Goal: Task Accomplishment & Management: Use online tool/utility

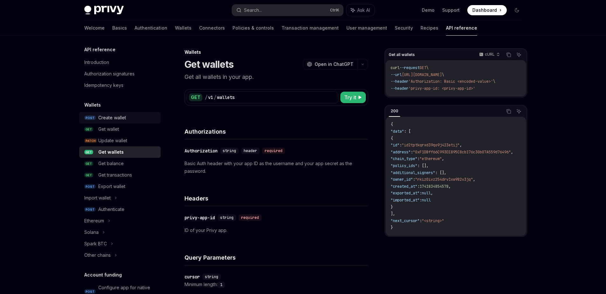
click at [122, 118] on div "Create wallet" at bounding box center [112, 118] width 28 height 8
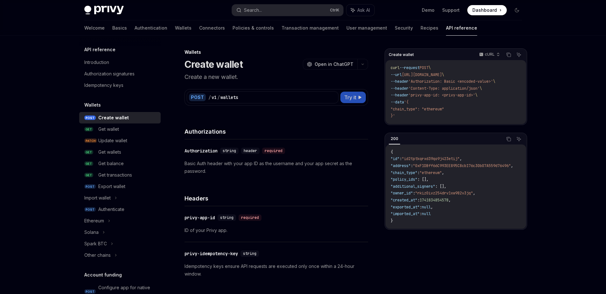
click at [359, 97] on icon at bounding box center [360, 97] width 4 height 4
type textarea "*"
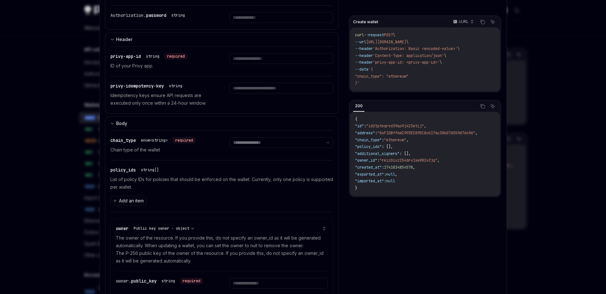
scroll to position [104, 0]
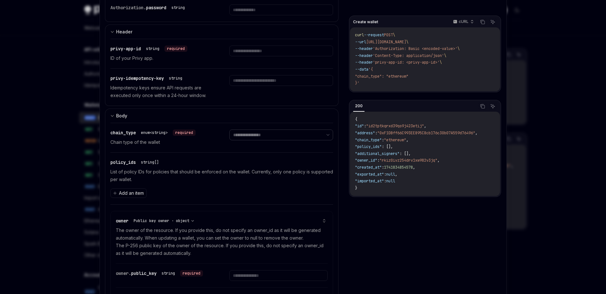
select select "***"
click at [229, 129] on select "**********" at bounding box center [281, 134] width 104 height 11
click at [127, 192] on span "Add an item" at bounding box center [131, 193] width 25 height 6
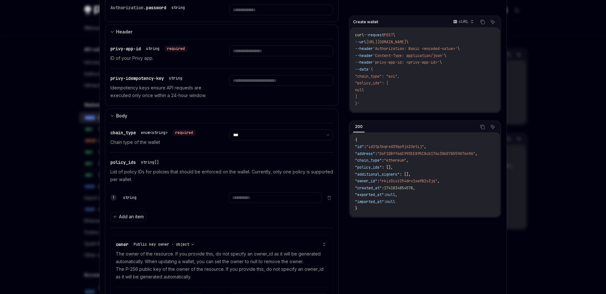
click at [166, 196] on div "string" at bounding box center [167, 197] width 93 height 11
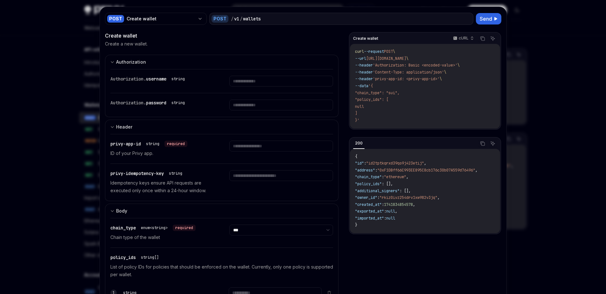
scroll to position [0, 0]
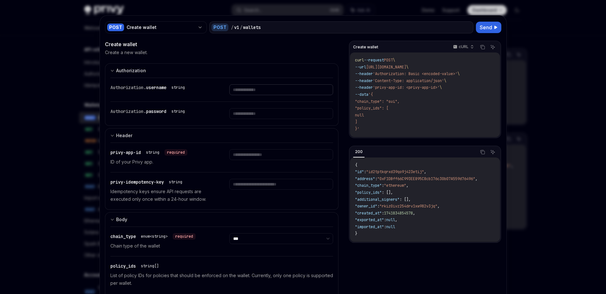
click at [240, 90] on input "text" at bounding box center [281, 89] width 104 height 11
type input "**********"
click at [270, 87] on input "**********" at bounding box center [273, 89] width 98 height 11
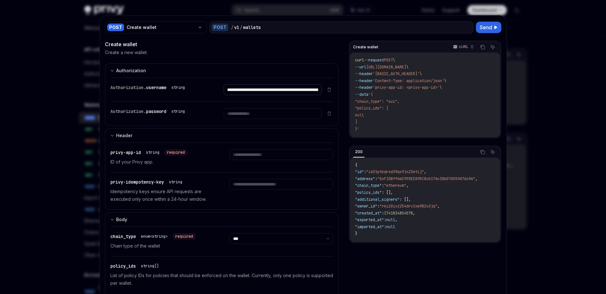
click at [270, 87] on input "**********" at bounding box center [273, 89] width 98 height 11
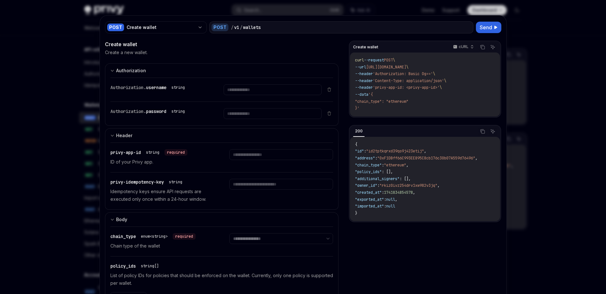
click at [542, 62] on div at bounding box center [303, 147] width 606 height 294
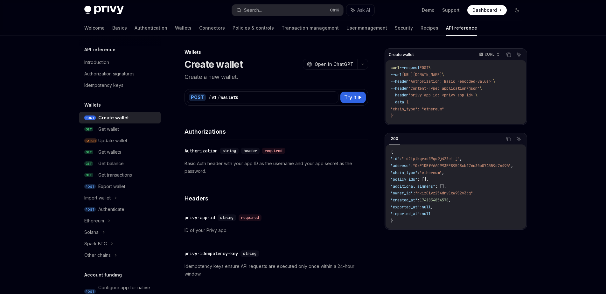
click at [422, 158] on span ""id2tptkqrxd39qo9j423etij"" at bounding box center [431, 158] width 58 height 5
click at [475, 177] on code "{ "id" : "id2tptkqrxd39qo9j423etij" , "address" : "0xF1DBff66C993EE895C8cb176c3…" at bounding box center [460, 187] width 138 height 76
click at [436, 76] on span "[URL][DOMAIN_NAME]" at bounding box center [422, 74] width 40 height 5
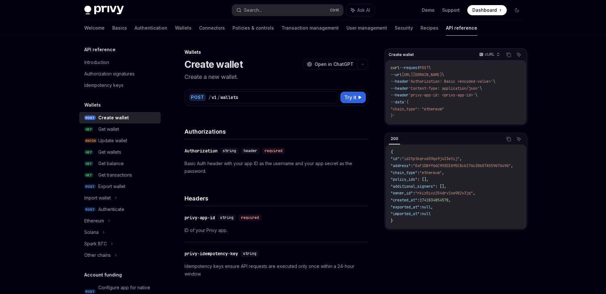
click at [465, 92] on code "curl --request POST \ --url https://api.privy.io/v1/wallets \ --header 'Authori…" at bounding box center [456, 92] width 130 height 55
click at [438, 76] on span "[URL][DOMAIN_NAME]" at bounding box center [422, 74] width 40 height 5
click at [470, 95] on span "'privy-app-id: <privy-app-id>'" at bounding box center [441, 95] width 67 height 5
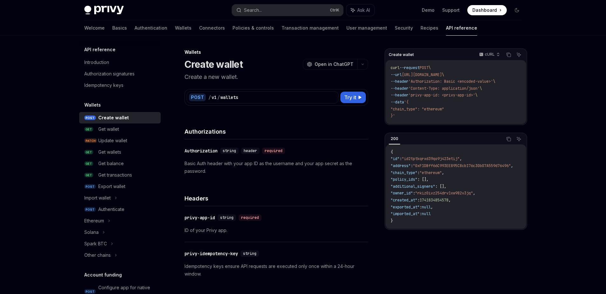
click at [451, 80] on span "'Authorization: Basic <encoded-value>'" at bounding box center [450, 81] width 85 height 5
click at [474, 100] on code "curl --request POST \ --url https://api.privy.io/v1/wallets \ --header 'Authori…" at bounding box center [456, 92] width 130 height 55
click at [438, 87] on span "'Content-Type: application/json'" at bounding box center [443, 88] width 71 height 5
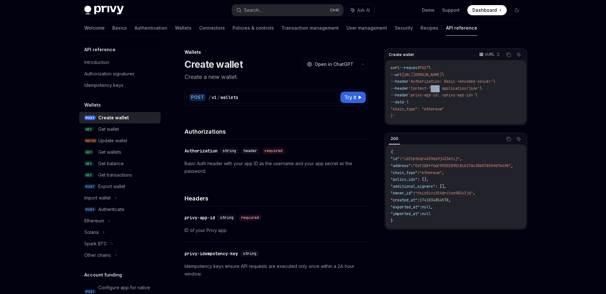
click at [438, 87] on span "'Content-Type: application/json'" at bounding box center [443, 88] width 71 height 5
click at [474, 100] on code "curl --request POST \ --url https://api.privy.io/v1/wallets \ --header 'Authori…" at bounding box center [456, 92] width 130 height 55
click at [440, 108] on span ""chain_type": "ethereum"" at bounding box center [417, 109] width 53 height 5
click at [464, 115] on code "curl --request POST \ --url https://api.privy.io/v1/wallets \ --header 'Authori…" at bounding box center [456, 92] width 130 height 55
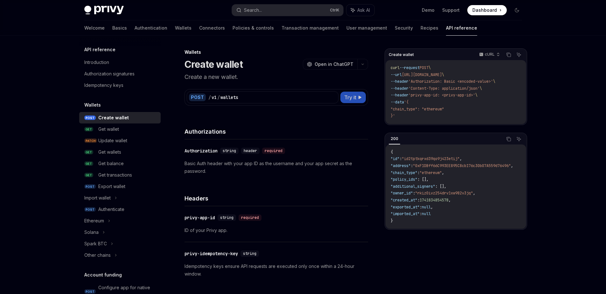
click at [361, 101] on button "Try it" at bounding box center [352, 97] width 25 height 11
type textarea "*"
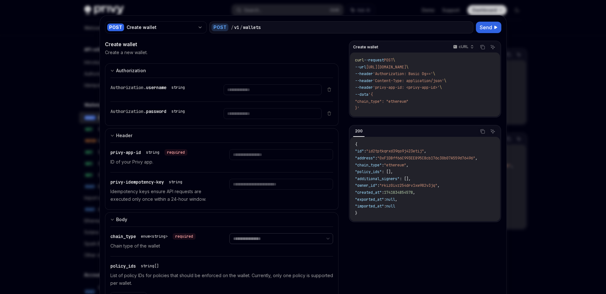
select select "***"
click at [229, 233] on select "**********" at bounding box center [281, 238] width 104 height 11
click at [244, 95] on input "text" at bounding box center [273, 89] width 98 height 11
paste input "**********"
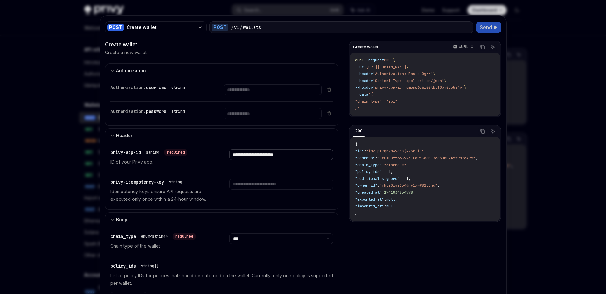
type input "**********"
click at [487, 25] on span "Send" at bounding box center [486, 28] width 12 height 8
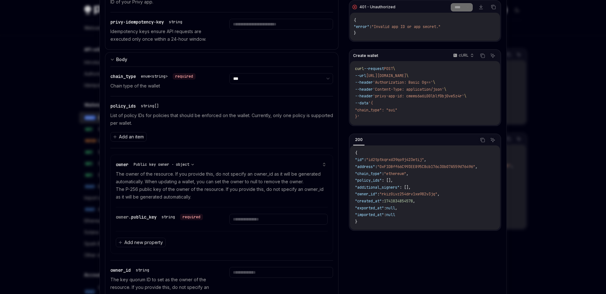
scroll to position [162, 0]
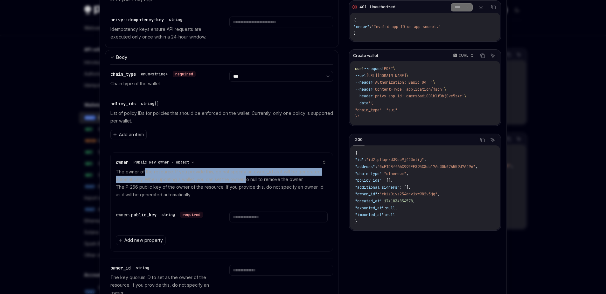
drag, startPoint x: 141, startPoint y: 170, endPoint x: 246, endPoint y: 182, distance: 105.6
click at [246, 182] on p "The owner of the resource. If you provide this, do not specify an owner_id as i…" at bounding box center [222, 183] width 212 height 31
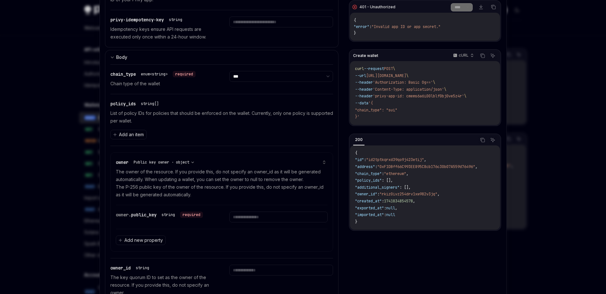
click at [255, 188] on p "The owner of the resource. If you provide this, do not specify an owner_id as i…" at bounding box center [222, 183] width 212 height 31
click at [237, 188] on p "The owner of the resource. If you provide this, do not specify an owner_id as i…" at bounding box center [222, 183] width 212 height 31
click at [252, 188] on p "The owner of the resource. If you provide this, do not specify an owner_id as i…" at bounding box center [222, 183] width 212 height 31
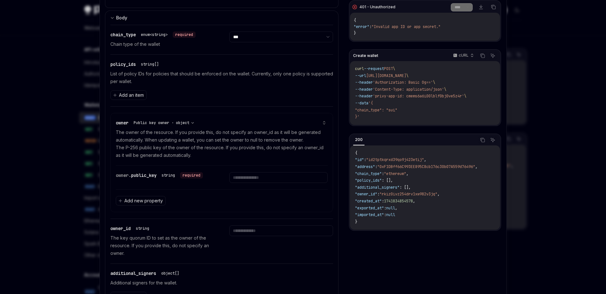
scroll to position [203, 0]
click at [255, 178] on input "text" at bounding box center [278, 176] width 98 height 11
click at [233, 189] on div "Add new property" at bounding box center [222, 199] width 212 height 23
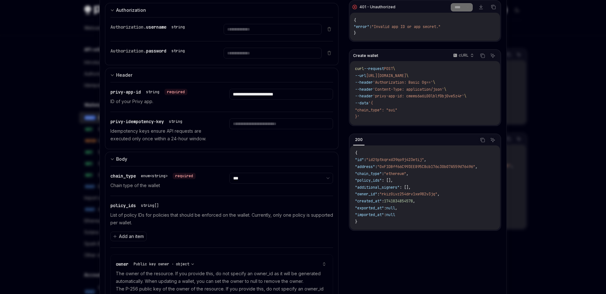
scroll to position [0, 0]
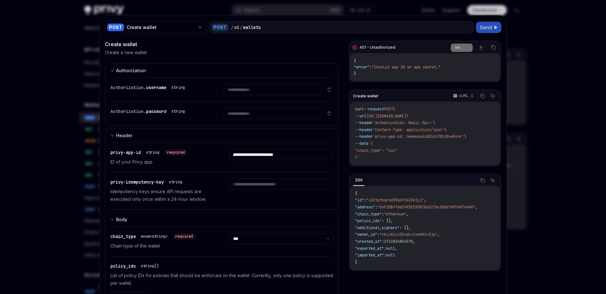
click at [564, 106] on div at bounding box center [303, 147] width 606 height 294
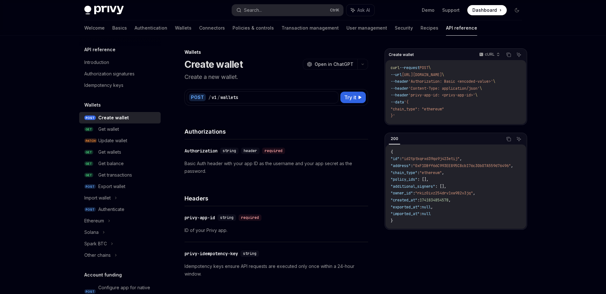
click at [131, 119] on div "Create wallet" at bounding box center [127, 118] width 59 height 8
click at [353, 101] on button "Try it" at bounding box center [352, 97] width 25 height 11
type textarea "*"
select select "***"
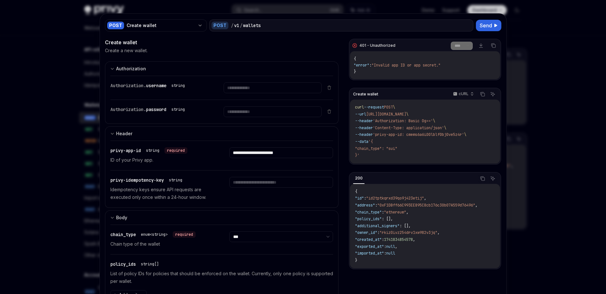
scroll to position [3, 0]
click at [229, 230] on select "**********" at bounding box center [281, 235] width 104 height 11
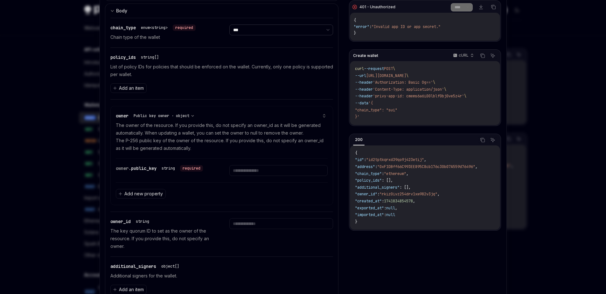
scroll to position [211, 0]
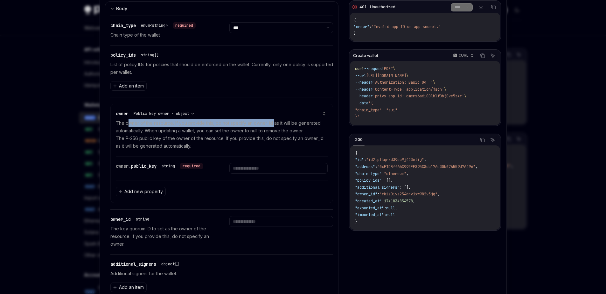
drag, startPoint x: 125, startPoint y: 124, endPoint x: 271, endPoint y: 125, distance: 145.4
click at [271, 125] on p "The owner of the resource. If you provide this, do not specify an owner_id as i…" at bounding box center [222, 134] width 212 height 31
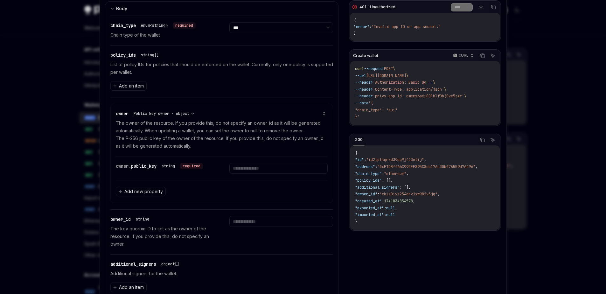
click at [276, 137] on p "The owner of the resource. If you provide this, do not specify an owner_id as i…" at bounding box center [222, 134] width 212 height 31
click at [130, 131] on p "The owner of the resource. If you provide this, do not specify an owner_id as i…" at bounding box center [222, 134] width 212 height 31
click at [176, 133] on p "The owner of the resource. If you provide this, do not specify an owner_id as i…" at bounding box center [222, 134] width 212 height 31
drag, startPoint x: 151, startPoint y: 130, endPoint x: 268, endPoint y: 131, distance: 116.7
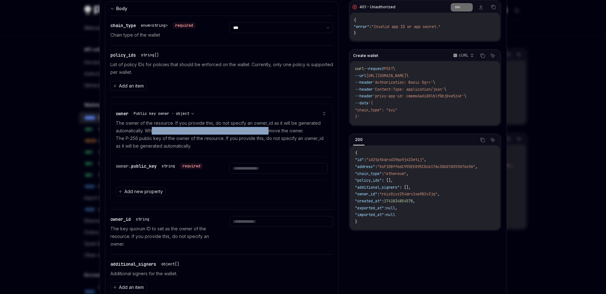
click at [268, 131] on p "The owner of the resource. If you provide this, do not specify an owner_id as i…" at bounding box center [222, 134] width 212 height 31
click at [284, 134] on p "The owner of the resource. If you provide this, do not specify an owner_id as i…" at bounding box center [222, 134] width 212 height 31
drag, startPoint x: 262, startPoint y: 134, endPoint x: 296, endPoint y: 132, distance: 34.7
click at [296, 132] on p "The owner of the resource. If you provide this, do not specify an owner_id as i…" at bounding box center [222, 134] width 212 height 31
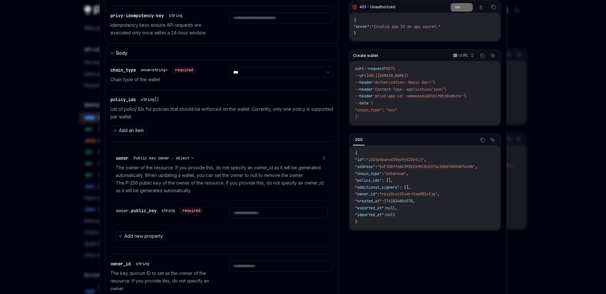
scroll to position [187, 0]
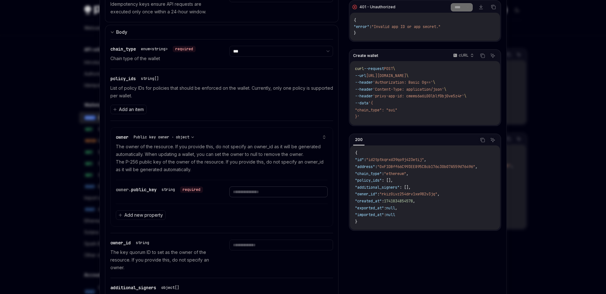
click at [260, 193] on input "text" at bounding box center [278, 191] width 98 height 11
paste input "**********"
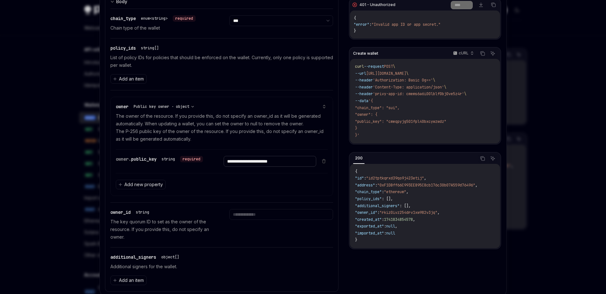
scroll to position [236, 0]
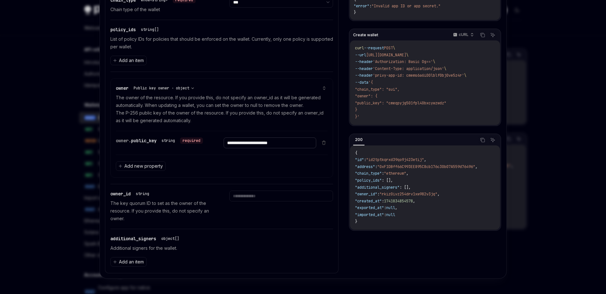
type input "**********"
paste input "**********"
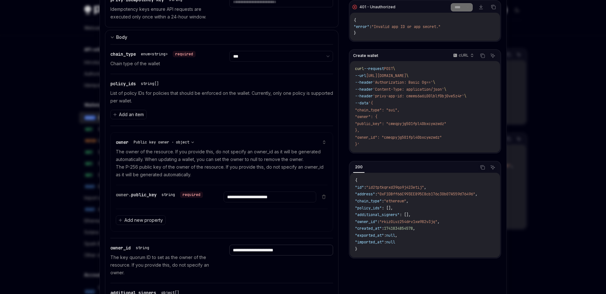
scroll to position [184, 0]
type input "**********"
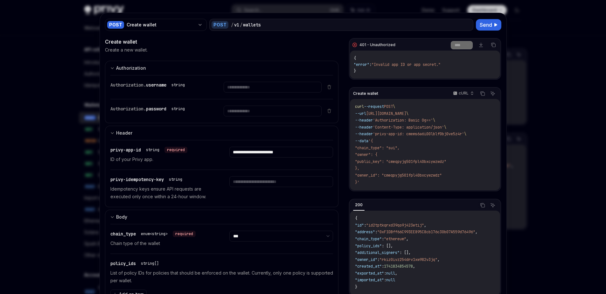
scroll to position [0, 0]
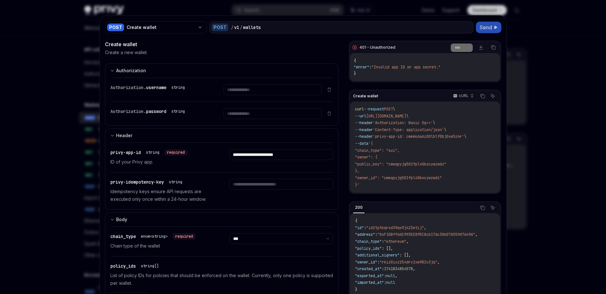
click at [484, 27] on span "Send" at bounding box center [486, 28] width 12 height 8
drag, startPoint x: 381, startPoint y: 69, endPoint x: 428, endPoint y: 68, distance: 47.4
click at [428, 68] on span ""Invalid app ID or app secret."" at bounding box center [406, 67] width 69 height 5
click at [439, 75] on div "{ "error" : "Invalid app ID or app secret." }" at bounding box center [425, 67] width 150 height 28
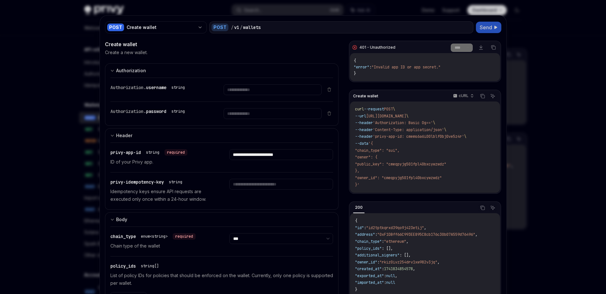
click at [525, 69] on div at bounding box center [303, 147] width 606 height 294
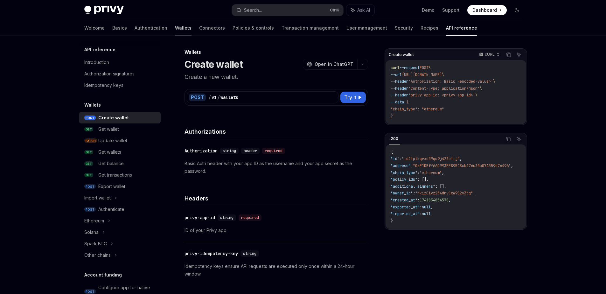
click at [175, 27] on link "Wallets" at bounding box center [183, 27] width 17 height 15
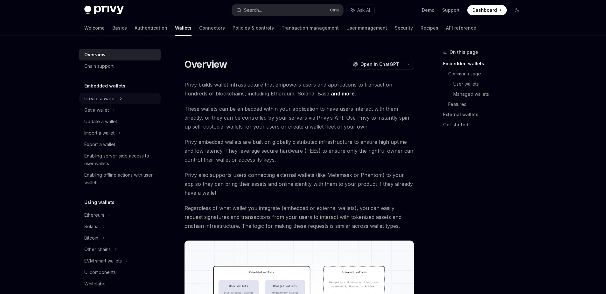
click at [111, 100] on div "Create a wallet" at bounding box center [99, 99] width 31 height 8
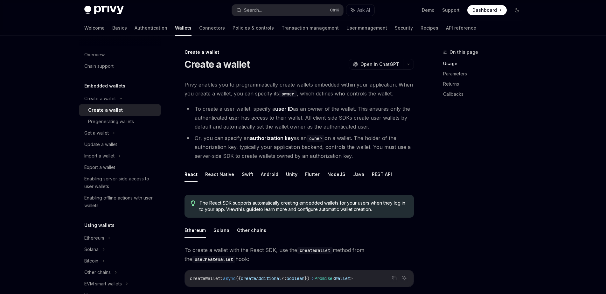
click at [122, 109] on div "Create a wallet" at bounding box center [122, 110] width 69 height 8
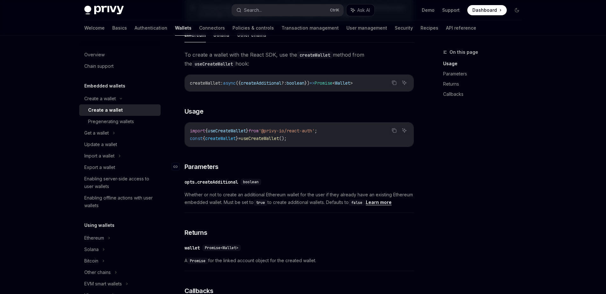
scroll to position [187, 0]
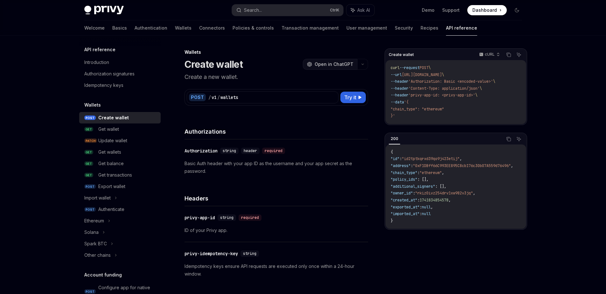
click at [351, 66] on span "Open in ChatGPT" at bounding box center [334, 64] width 39 height 6
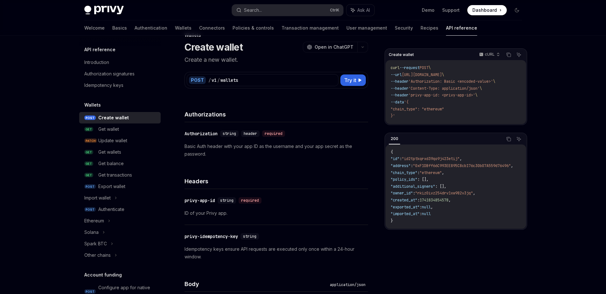
scroll to position [19, 0]
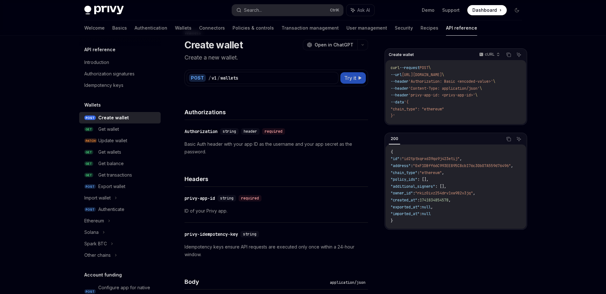
click at [351, 80] on span "Try it" at bounding box center [350, 78] width 12 height 8
type textarea "*"
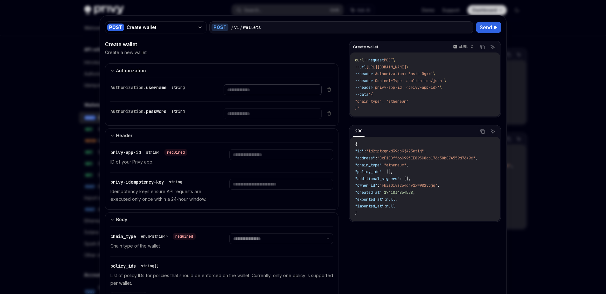
click at [241, 86] on input "text" at bounding box center [273, 89] width 98 height 11
click at [301, 48] on div "Create wallet Create a new wallet." at bounding box center [222, 47] width 234 height 15
click at [242, 95] on input "text" at bounding box center [273, 89] width 98 height 11
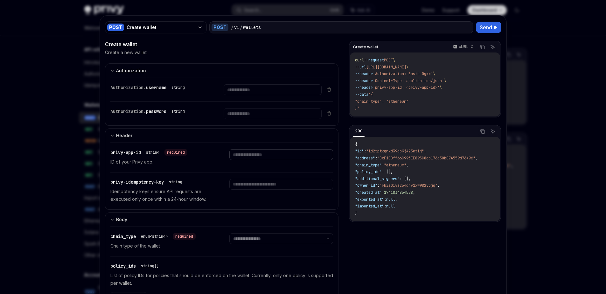
click at [242, 95] on input "text" at bounding box center [273, 89] width 98 height 11
click at [200, 168] on div "privy-app-id string required ID of your Privy app." at bounding box center [221, 157] width 223 height 29
select select "***"
click at [229, 233] on select "**********" at bounding box center [281, 238] width 104 height 11
click at [246, 95] on input "text" at bounding box center [273, 89] width 98 height 11
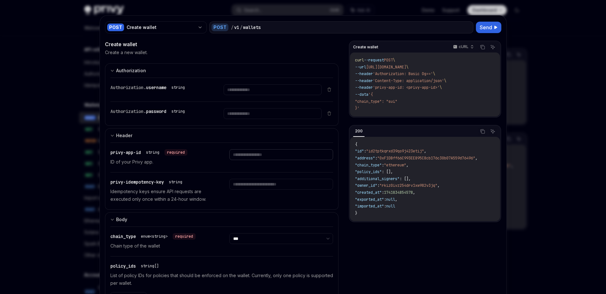
paste input "**********"
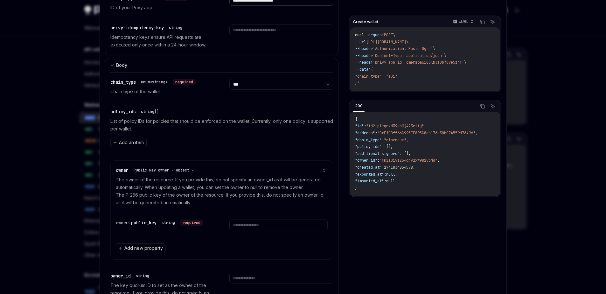
scroll to position [155, 0]
type input "**********"
click at [252, 224] on input "text" at bounding box center [278, 224] width 98 height 11
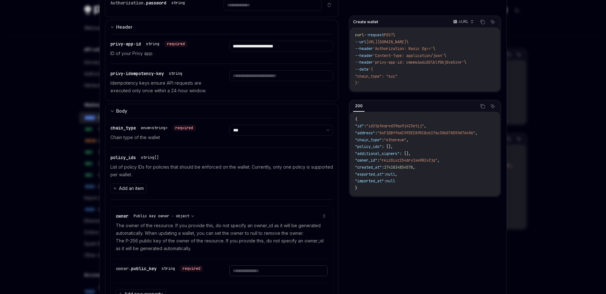
scroll to position [106, 0]
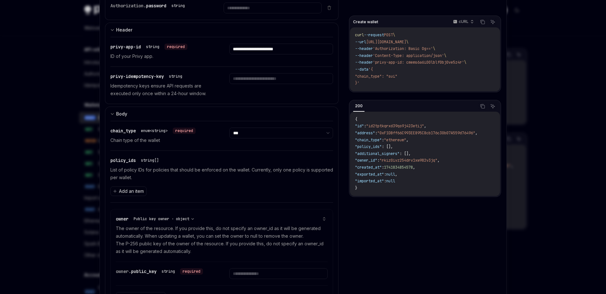
click at [250, 200] on div "policy_ids string[] List of policy IDs for policies that should be enforced on …" at bounding box center [221, 177] width 223 height 52
click at [254, 229] on p "The owner of the resource. If you provide this, do not specify an owner_id as i…" at bounding box center [222, 240] width 212 height 31
click at [282, 225] on p "The owner of the resource. If you provide this, do not specify an owner_id as i…" at bounding box center [222, 240] width 212 height 31
click at [190, 235] on p "The owner of the resource. If you provide this, do not specify an owner_id as i…" at bounding box center [222, 240] width 212 height 31
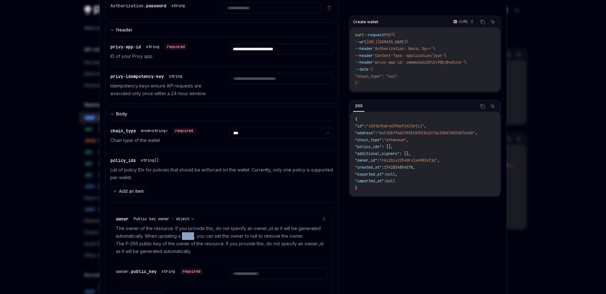
click at [190, 235] on p "The owner of the resource. If you provide this, do not specify an owner_id as i…" at bounding box center [222, 240] width 212 height 31
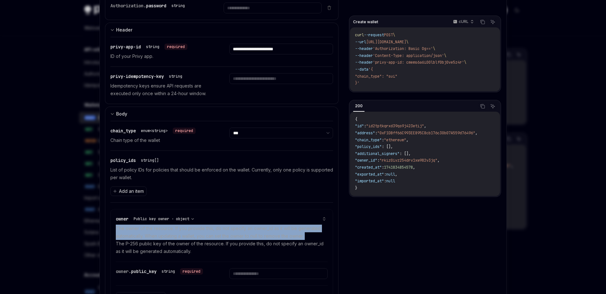
click at [190, 235] on p "The owner of the resource. If you provide this, do not specify an owner_id as i…" at bounding box center [222, 240] width 212 height 31
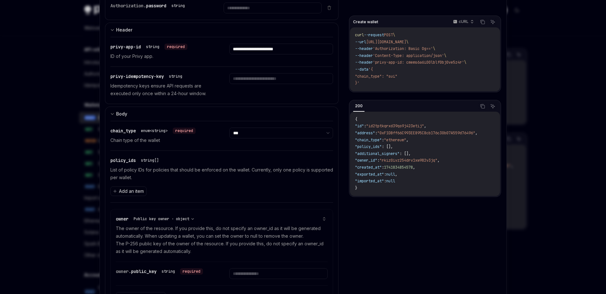
click at [198, 245] on p "The owner of the resource. If you provide this, do not specify an owner_id as i…" at bounding box center [222, 240] width 212 height 31
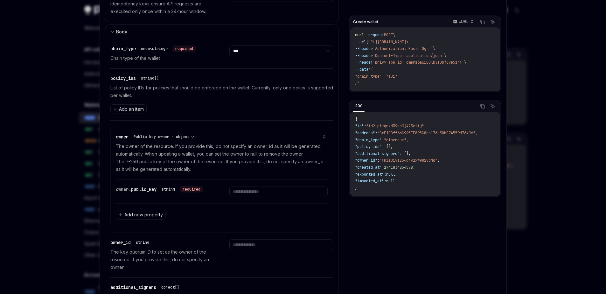
scroll to position [192, 0]
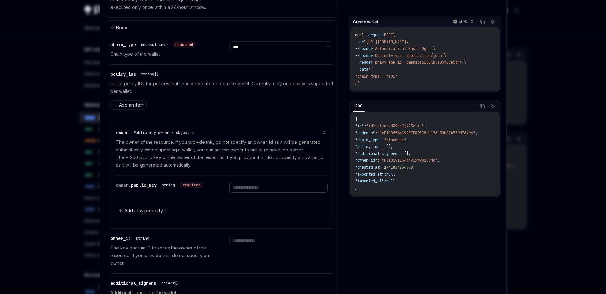
click at [252, 188] on input "text" at bounding box center [278, 187] width 98 height 11
paste input "**********"
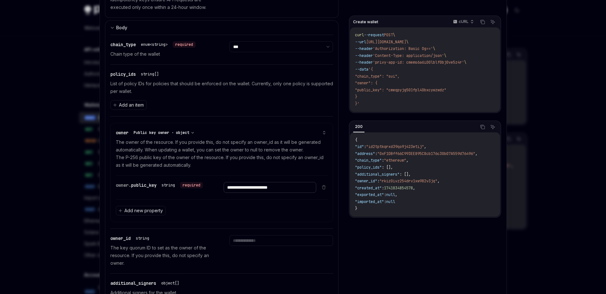
type input "**********"
select select "*"
click at [131, 129] on select "**********" at bounding box center [164, 132] width 66 height 6
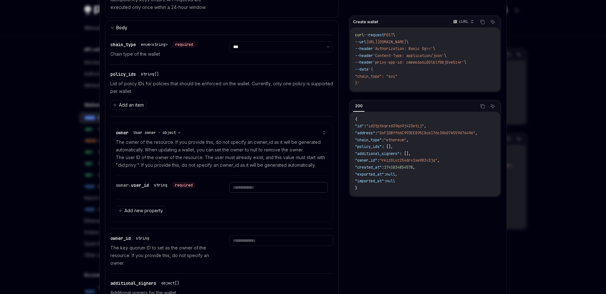
click at [236, 186] on input "text" at bounding box center [278, 187] width 98 height 11
click at [178, 130] on select "**********" at bounding box center [157, 132] width 52 height 6
click at [244, 186] on input "text" at bounding box center [278, 187] width 98 height 11
paste input "**********"
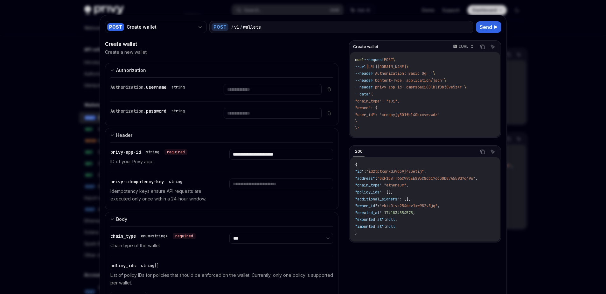
scroll to position [0, 0]
type input "**********"
click at [494, 27] on icon at bounding box center [495, 27] width 3 height 4
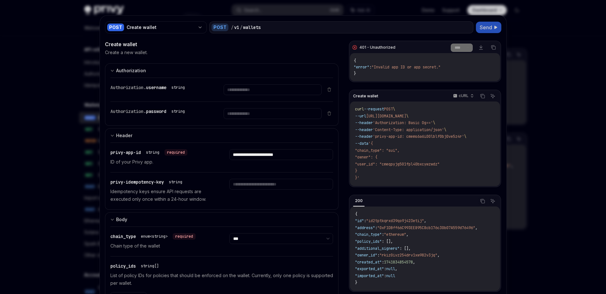
click at [414, 134] on span "'privy-app-id: cmems6a6i00lblf0bj0ve5z4r'" at bounding box center [418, 136] width 91 height 5
click at [437, 125] on code "curl --request POST \ --url https://api.privy.io/v1/wallets \ --header 'Authori…" at bounding box center [425, 144] width 140 height 76
click at [431, 121] on span "'Authorization: Basic Og=='" at bounding box center [403, 122] width 60 height 5
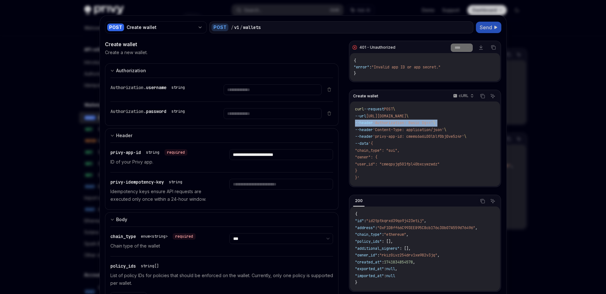
click at [433, 124] on span "'Authorization: Basic Og=='" at bounding box center [403, 122] width 60 height 5
click at [433, 123] on span "'Authorization: Basic Og=='" at bounding box center [403, 122] width 60 height 5
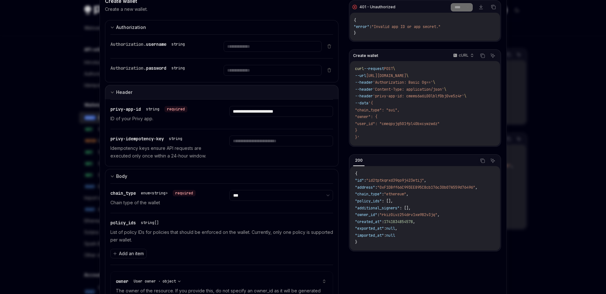
scroll to position [31, 0]
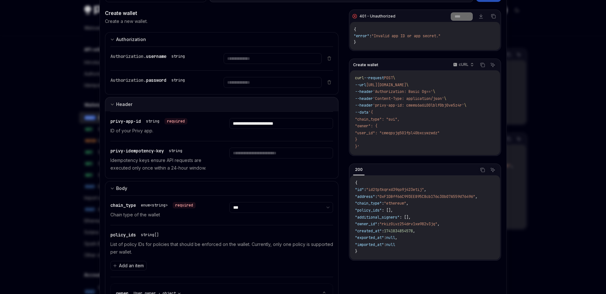
click at [170, 108] on button "Header" at bounding box center [222, 104] width 234 height 14
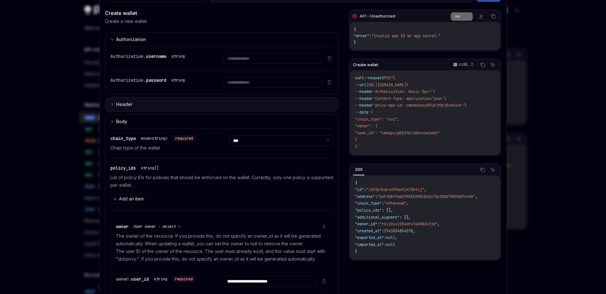
click at [170, 108] on button "Header" at bounding box center [222, 104] width 234 height 15
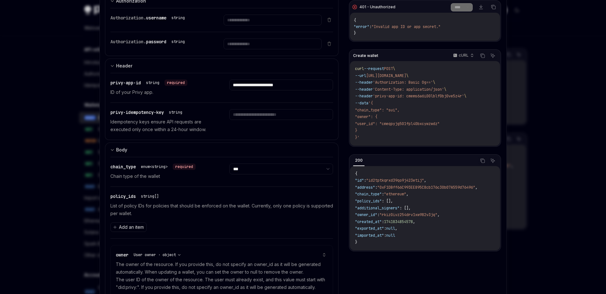
scroll to position [59, 0]
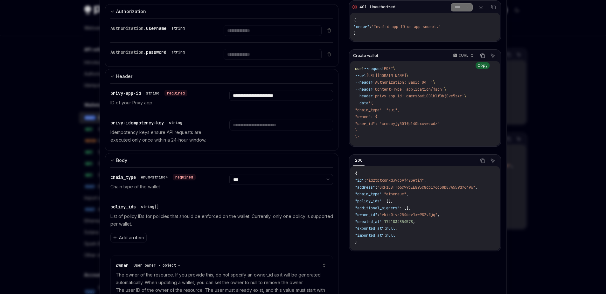
click at [480, 58] on button "Copy the contents from the code block" at bounding box center [482, 56] width 8 height 8
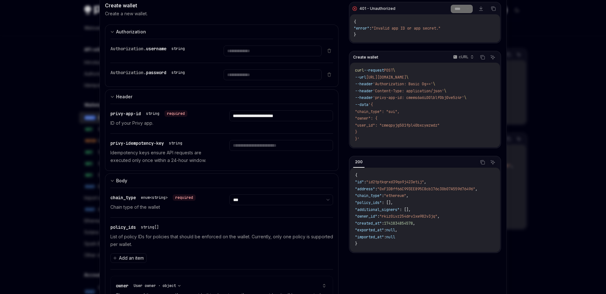
scroll to position [38, 0]
click at [245, 48] on input "text" at bounding box center [273, 51] width 98 height 11
click at [519, 70] on div at bounding box center [303, 147] width 606 height 294
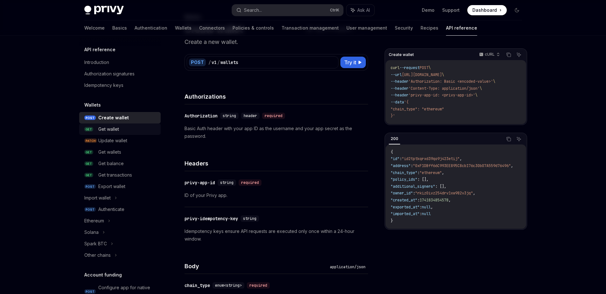
click at [118, 129] on div "Get wallet" at bounding box center [108, 129] width 21 height 8
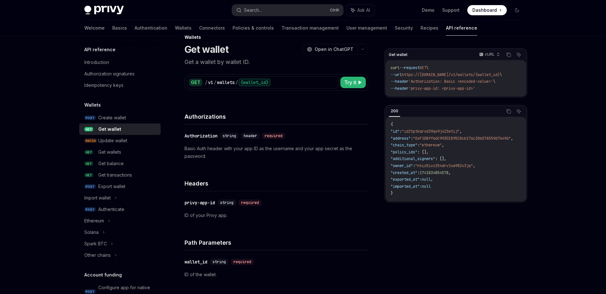
scroll to position [7, 0]
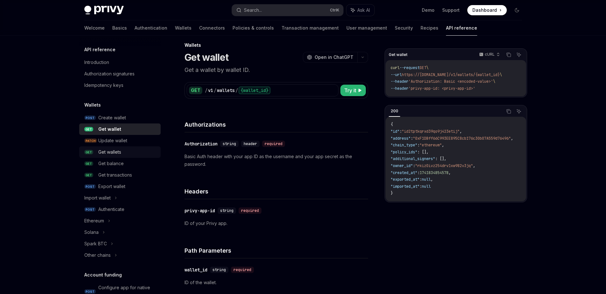
click at [120, 150] on div "Get wallets" at bounding box center [109, 152] width 23 height 8
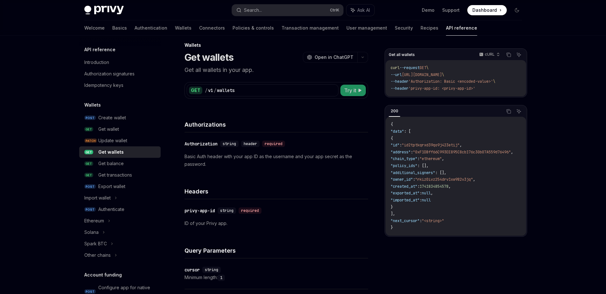
click at [349, 88] on span "Try it" at bounding box center [350, 91] width 12 height 8
type textarea "*"
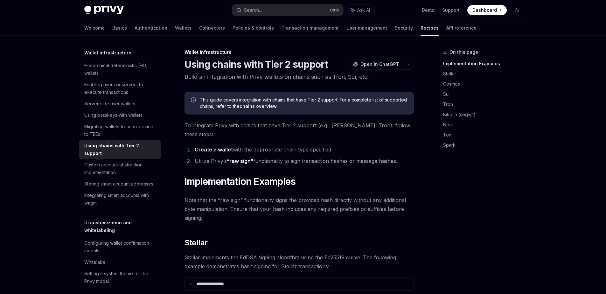
click at [139, 157] on div "Using chains with Tier 2 support" at bounding box center [120, 149] width 73 height 15
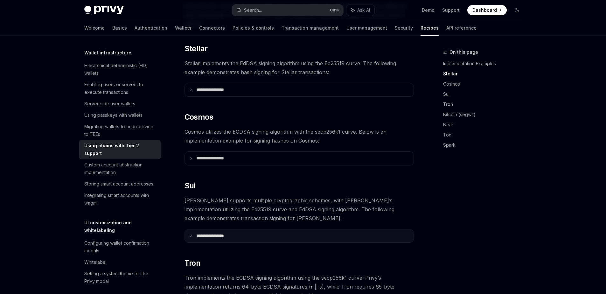
scroll to position [194, 0]
click at [208, 229] on summary "**********" at bounding box center [299, 235] width 229 height 13
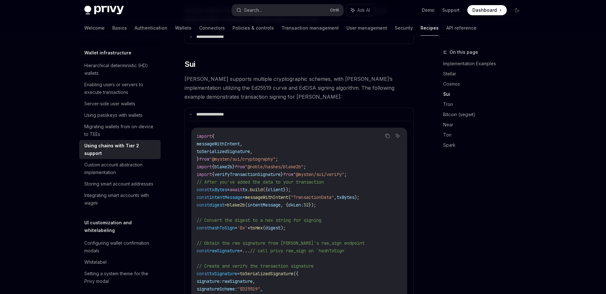
scroll to position [334, 0]
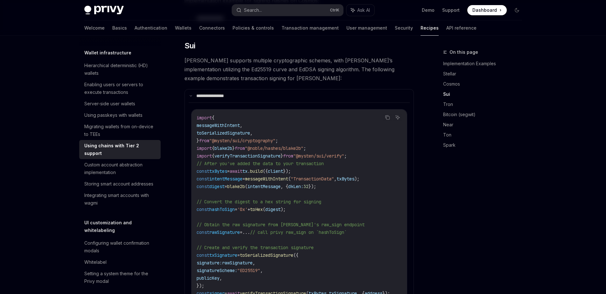
click at [276, 153] on span "verifyTransactionSignature" at bounding box center [247, 156] width 66 height 6
click at [291, 168] on span "});" at bounding box center [287, 171] width 8 height 6
click at [263, 168] on span "build" at bounding box center [256, 171] width 13 height 6
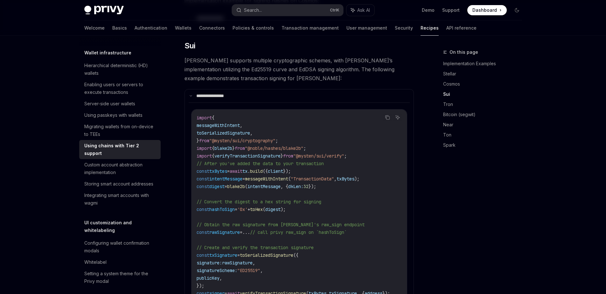
click at [269, 176] on span "messageWithIntent" at bounding box center [266, 179] width 43 height 6
click at [276, 105] on code "import { messageWithIntent , toSerializedSignature , } from "@mysten/sui/crypto…" at bounding box center [305, 36] width 216 height 137
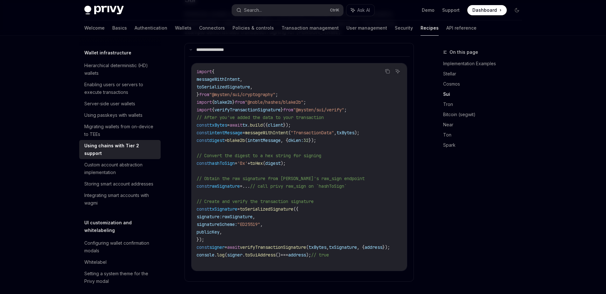
scroll to position [385, 0]
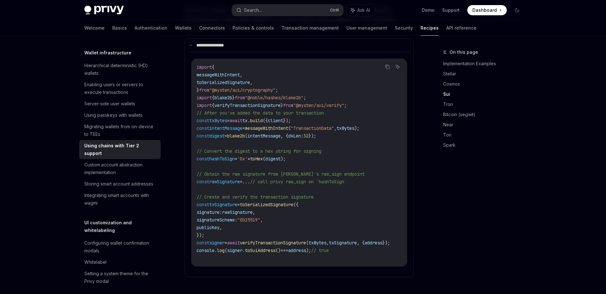
click at [250, 38] on span "..." at bounding box center [241, 36] width 18 height 6
drag, startPoint x: 276, startPoint y: 176, endPoint x: 348, endPoint y: 174, distance: 71.6
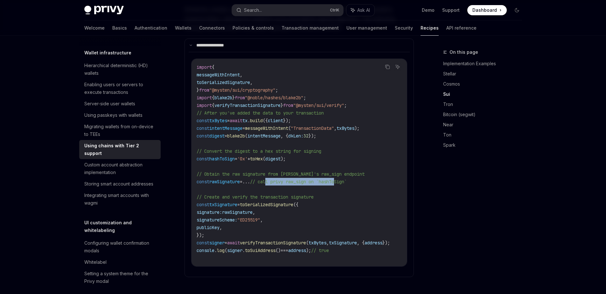
click at [253, 38] on span "// call privy raw_sign on `hashToSign`" at bounding box center [251, 36] width 3 height 6
drag, startPoint x: 307, startPoint y: 172, endPoint x: 326, endPoint y: 171, distance: 19.1
click at [253, 38] on span "// call privy raw_sign on `hashToSign`" at bounding box center [251, 36] width 3 height 6
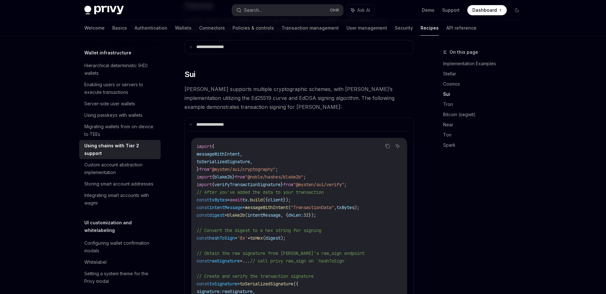
scroll to position [305, 0]
click at [446, 94] on link "Sui" at bounding box center [485, 94] width 84 height 10
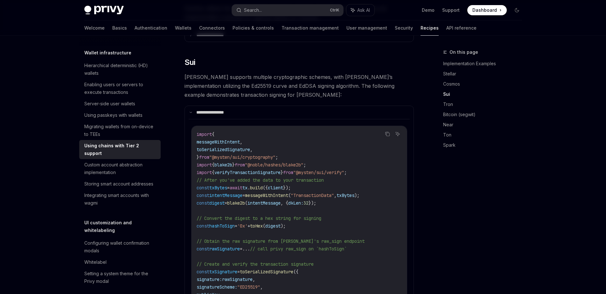
click at [446, 94] on link "Sui" at bounding box center [485, 94] width 84 height 10
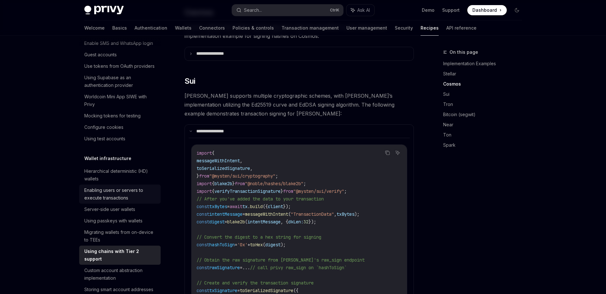
scroll to position [40, 0]
click at [125, 143] on div "Using test accounts" at bounding box center [104, 139] width 41 height 8
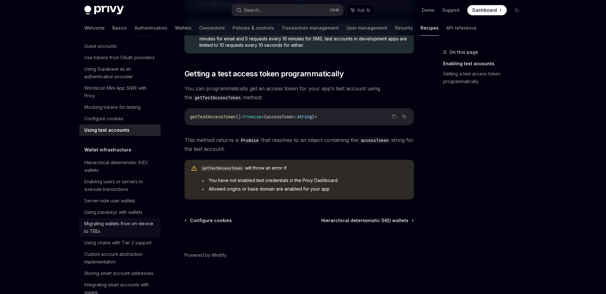
scroll to position [50, 0]
click at [121, 246] on div "Using chains with Tier 2 support" at bounding box center [117, 242] width 67 height 8
type textarea "*"
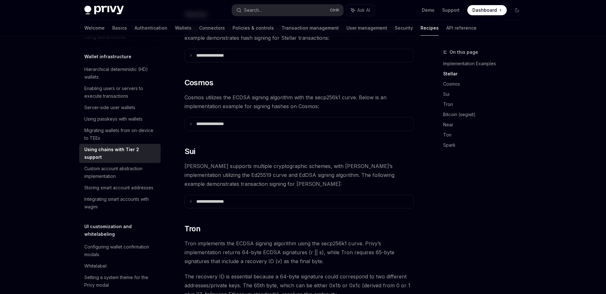
scroll to position [234, 0]
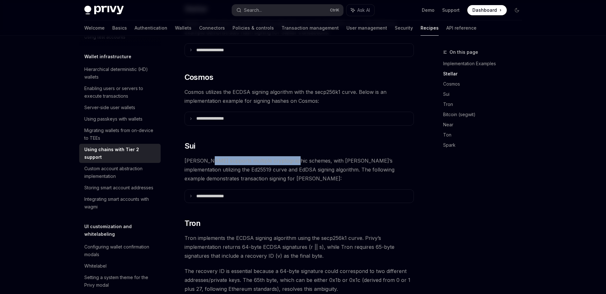
drag, startPoint x: 207, startPoint y: 152, endPoint x: 291, endPoint y: 154, distance: 83.4
click at [291, 156] on span "Sui supports multiple cryptographic schemes, with Privy’s implementation utiliz…" at bounding box center [298, 169] width 229 height 27
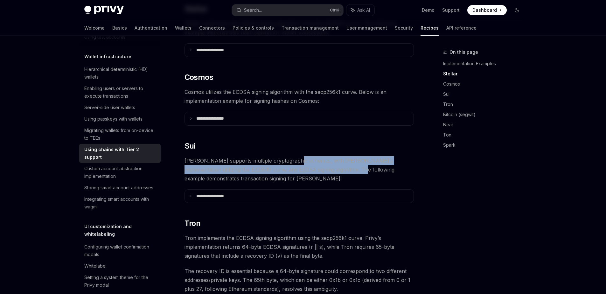
drag, startPoint x: 324, startPoint y: 157, endPoint x: 293, endPoint y: 151, distance: 32.0
click at [293, 156] on span "Sui supports multiple cryptographic schemes, with Privy’s implementation utiliz…" at bounding box center [298, 169] width 229 height 27
click at [322, 164] on span "Sui supports multiple cryptographic schemes, with Privy’s implementation utiliz…" at bounding box center [298, 169] width 229 height 27
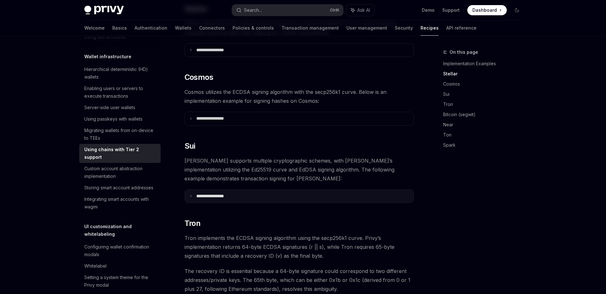
click at [205, 192] on summary "**********" at bounding box center [299, 196] width 229 height 13
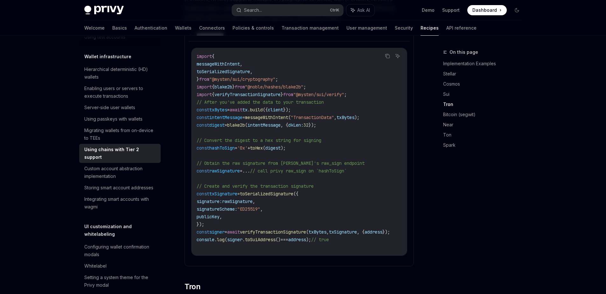
scroll to position [396, 0]
click at [283, 107] on span "client" at bounding box center [275, 110] width 15 height 6
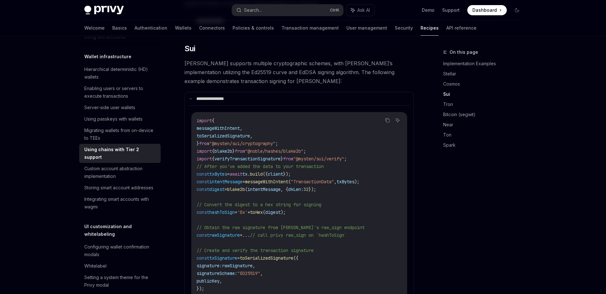
scroll to position [321, 0]
